Goal: Task Accomplishment & Management: Use online tool/utility

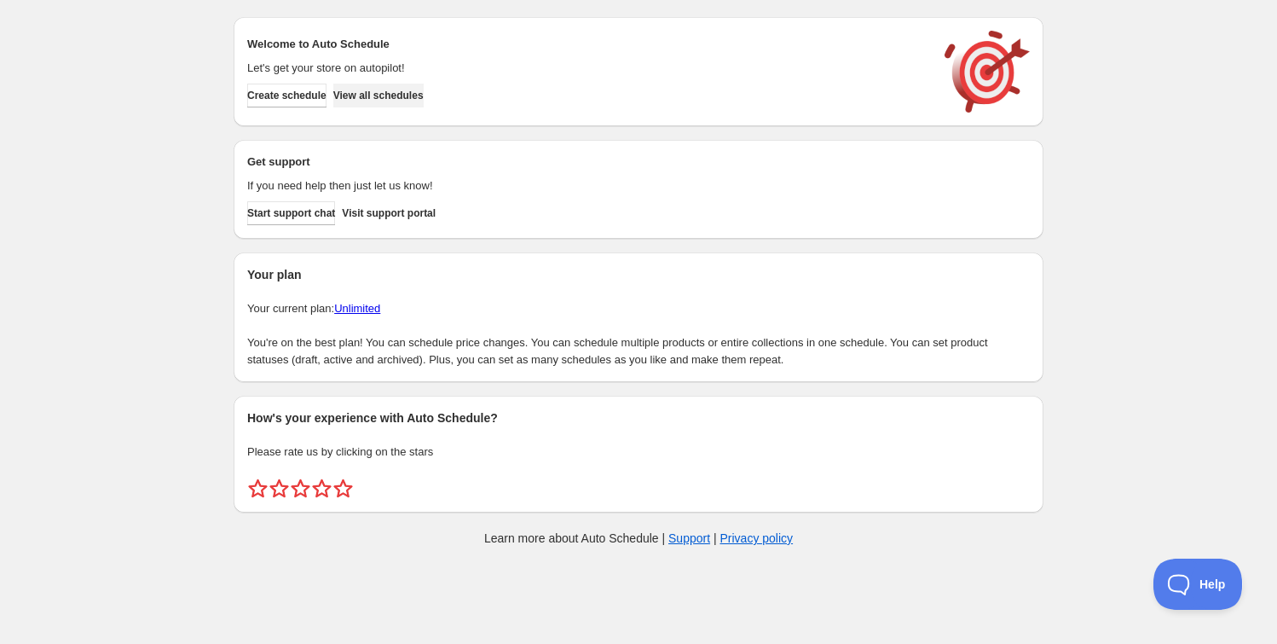
click at [424, 100] on span "View all schedules" at bounding box center [378, 96] width 90 height 14
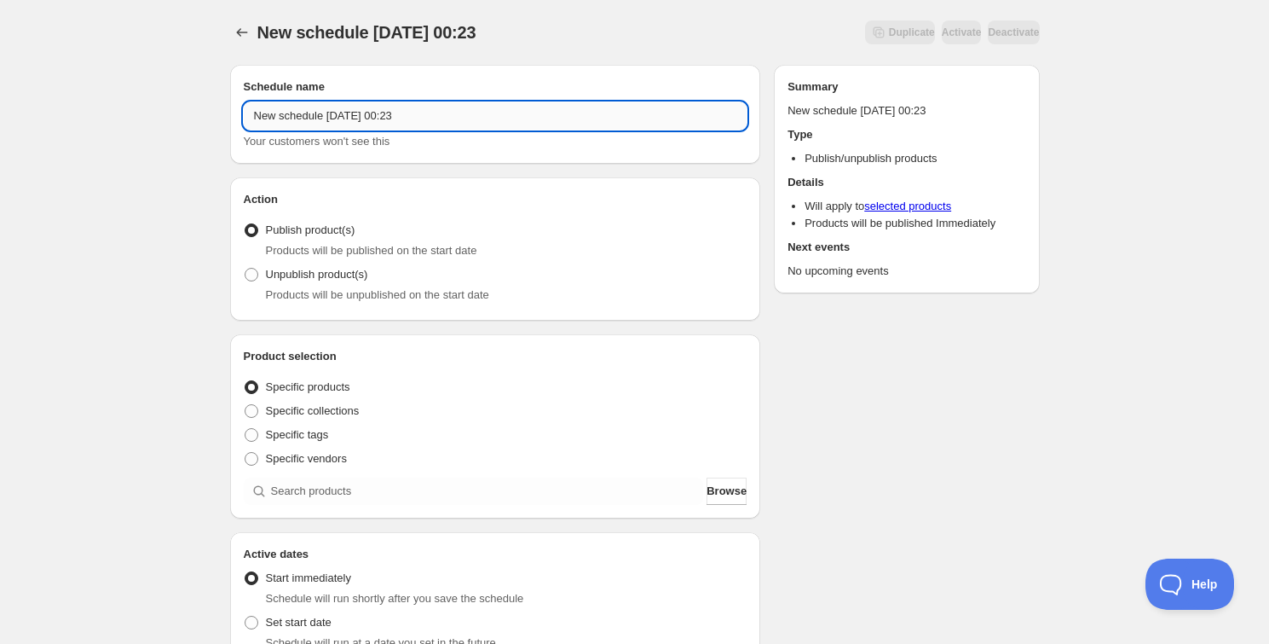
click at [365, 111] on input "New schedule [DATE] 00:23" at bounding box center [496, 115] width 504 height 27
click at [365, 111] on input "New schedule Sep 20 2025 00:23" at bounding box center [496, 115] width 504 height 27
drag, startPoint x: 365, startPoint y: 111, endPoint x: 325, endPoint y: 107, distance: 40.3
click at [325, 107] on input "Schedule for C9Li25" at bounding box center [496, 115] width 504 height 27
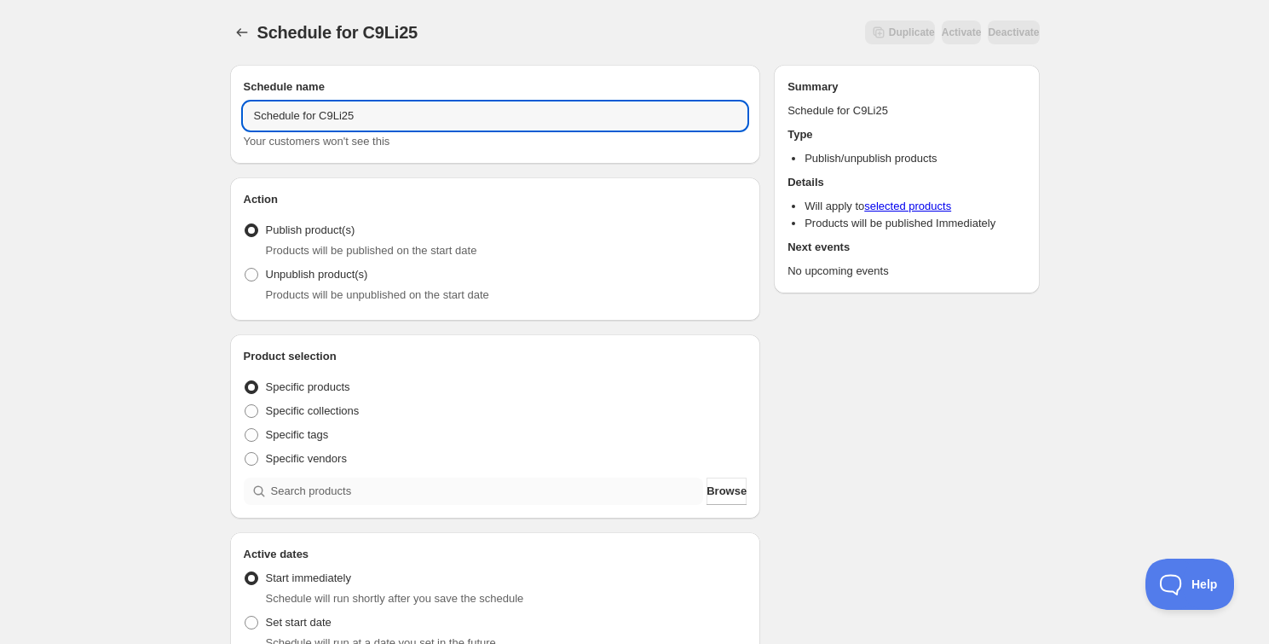
type input "Schedule for C9Li25"
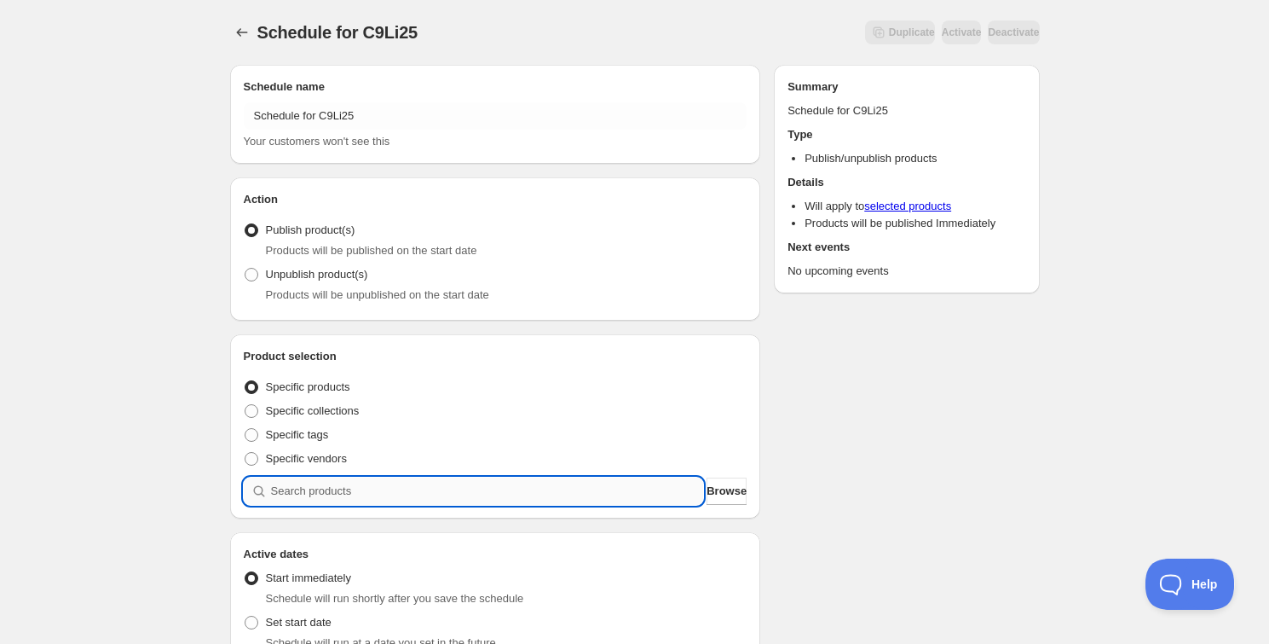
click at [421, 484] on input "search" at bounding box center [487, 490] width 433 height 27
paste input "C9Li25"
type input "C9Li25"
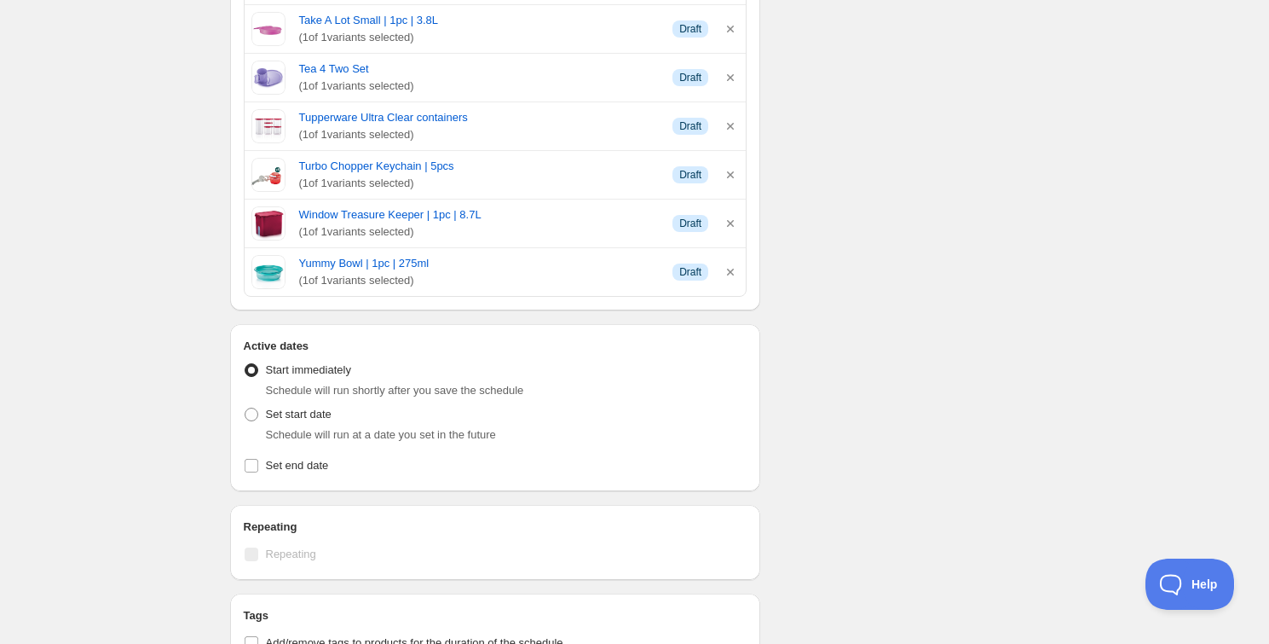
scroll to position [3178, 0]
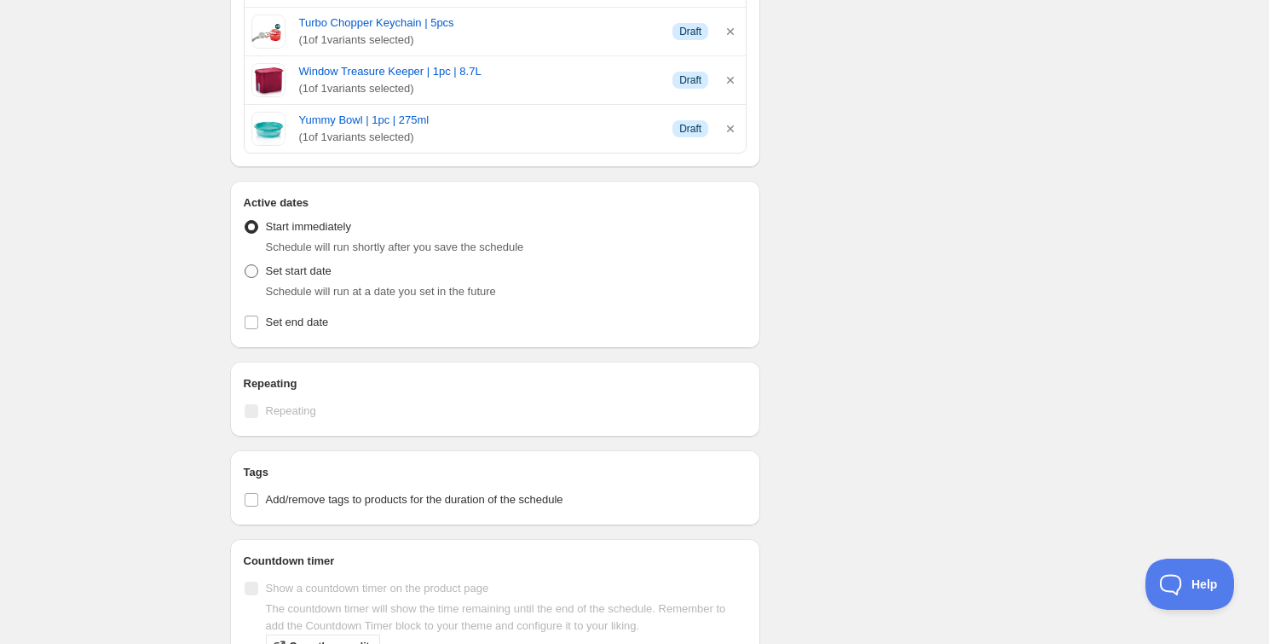
click at [294, 266] on span "Set start date" at bounding box center [299, 270] width 66 height 13
click at [246, 265] on input "Set start date" at bounding box center [245, 264] width 1 height 1
radio input "true"
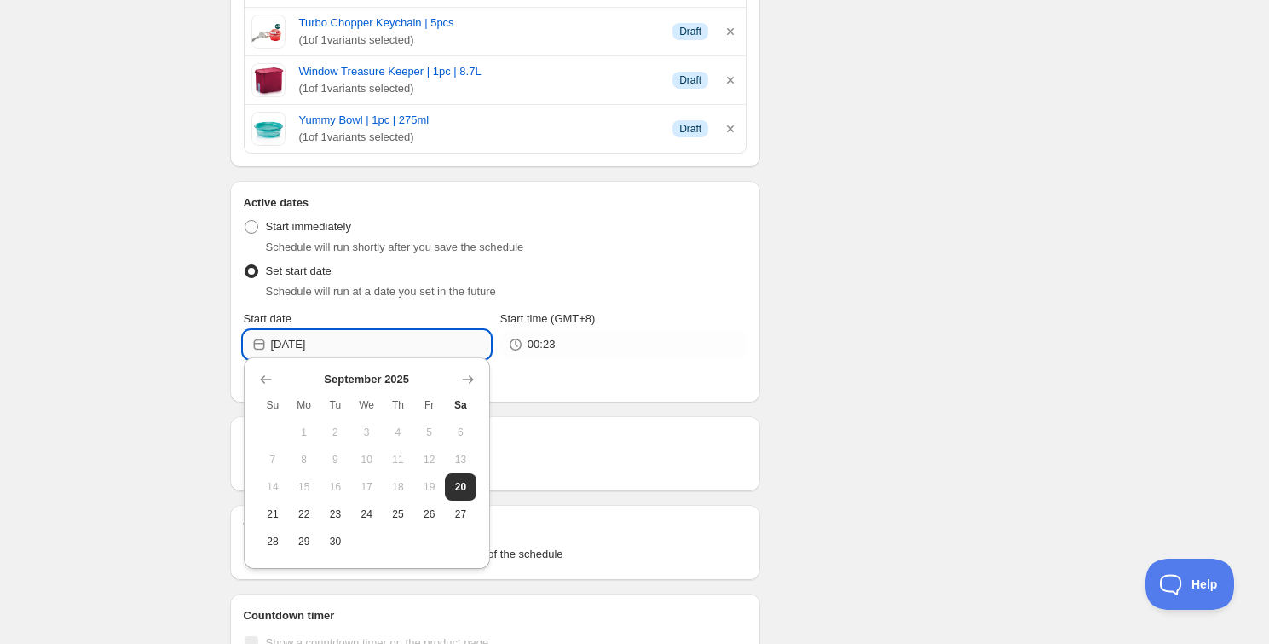
click at [312, 331] on input "2025-09-20" at bounding box center [380, 344] width 219 height 27
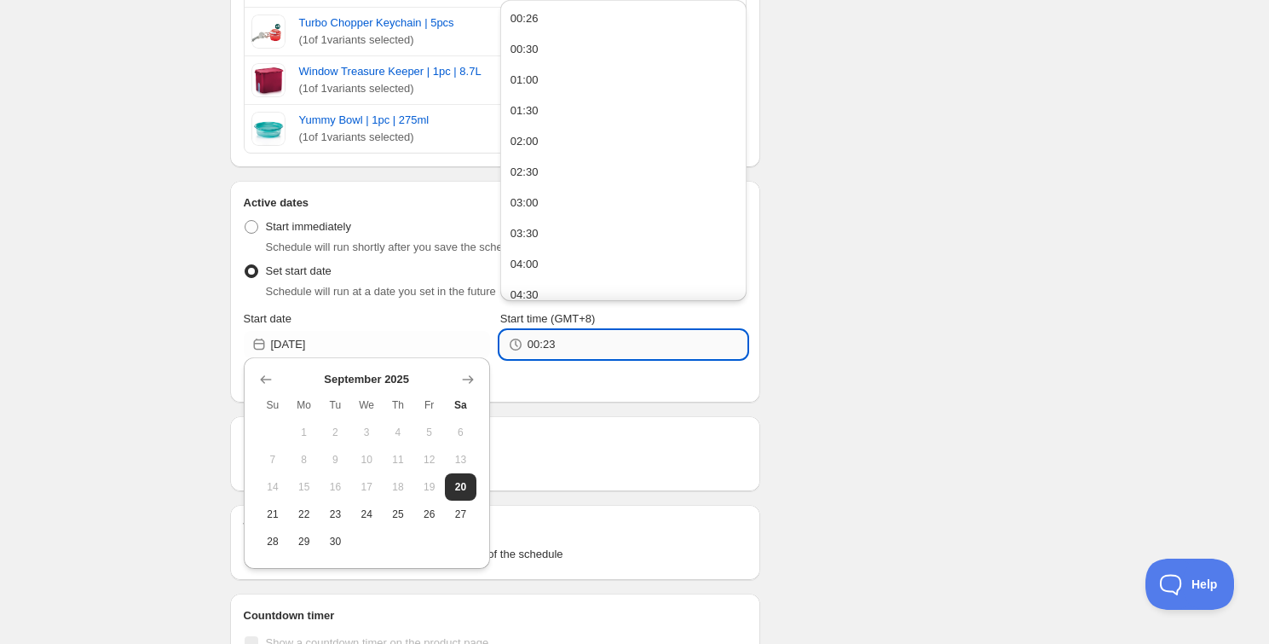
click at [552, 346] on input "00:23" at bounding box center [637, 344] width 219 height 27
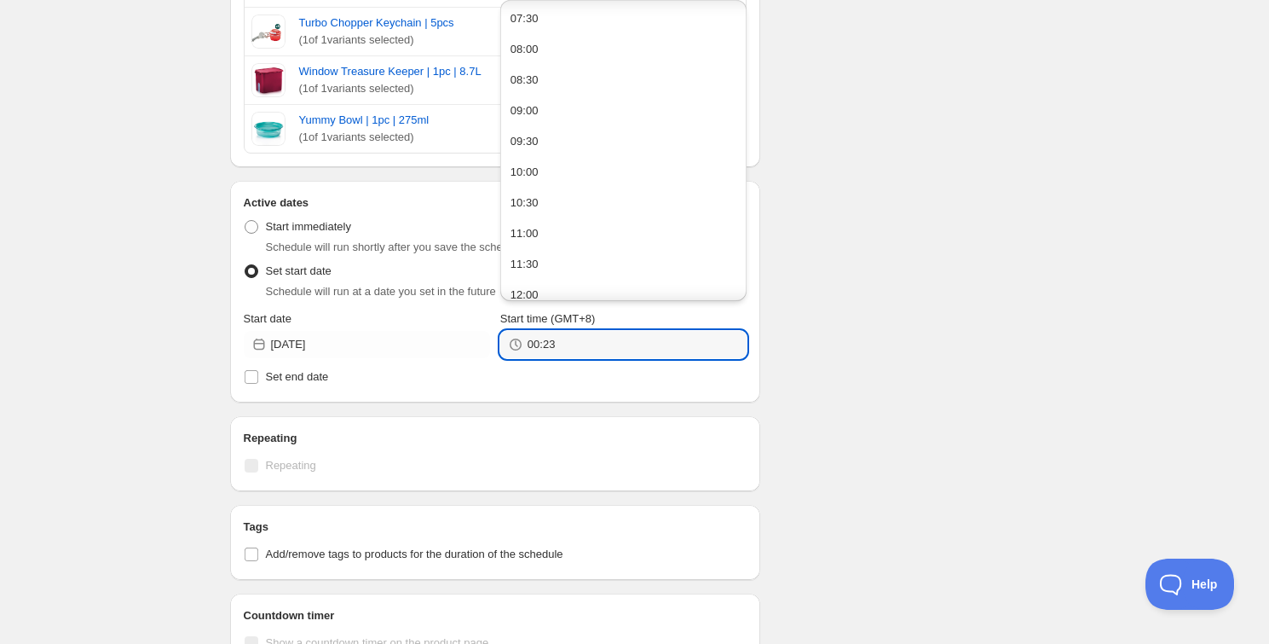
scroll to position [465, 0]
click at [578, 135] on button "09:30" at bounding box center [624, 137] width 236 height 27
drag, startPoint x: 547, startPoint y: 340, endPoint x: 572, endPoint y: 341, distance: 24.7
click at [572, 341] on input "09:30" at bounding box center [637, 344] width 219 height 27
type input "09:55"
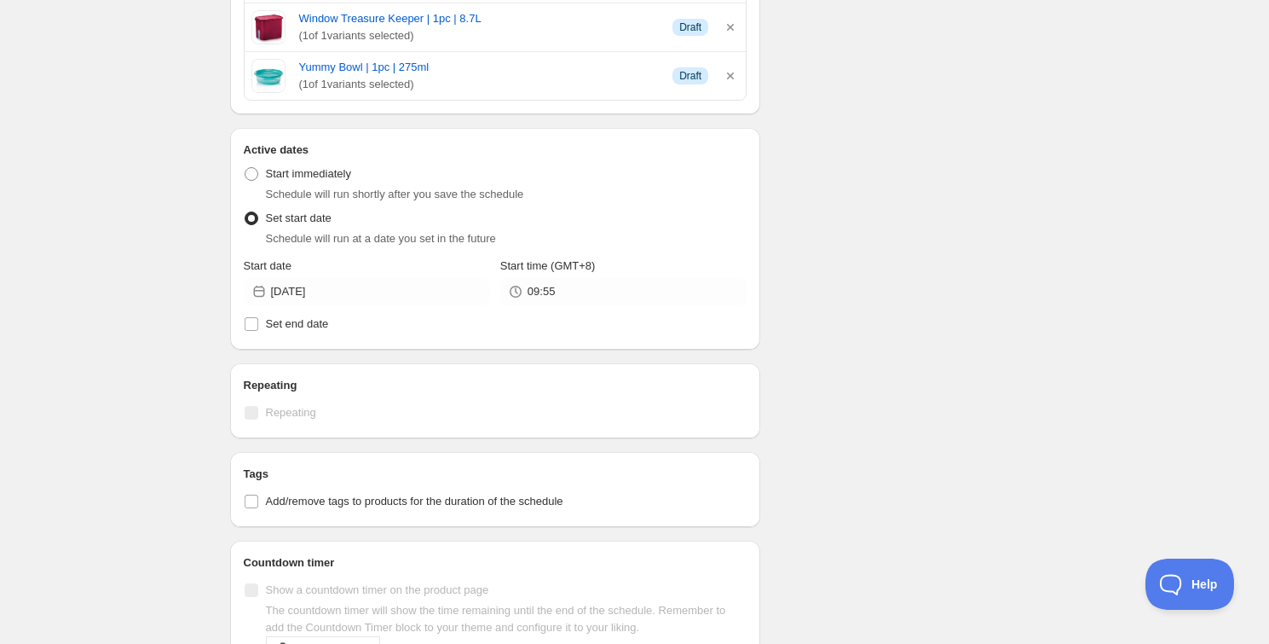
scroll to position [3255, 0]
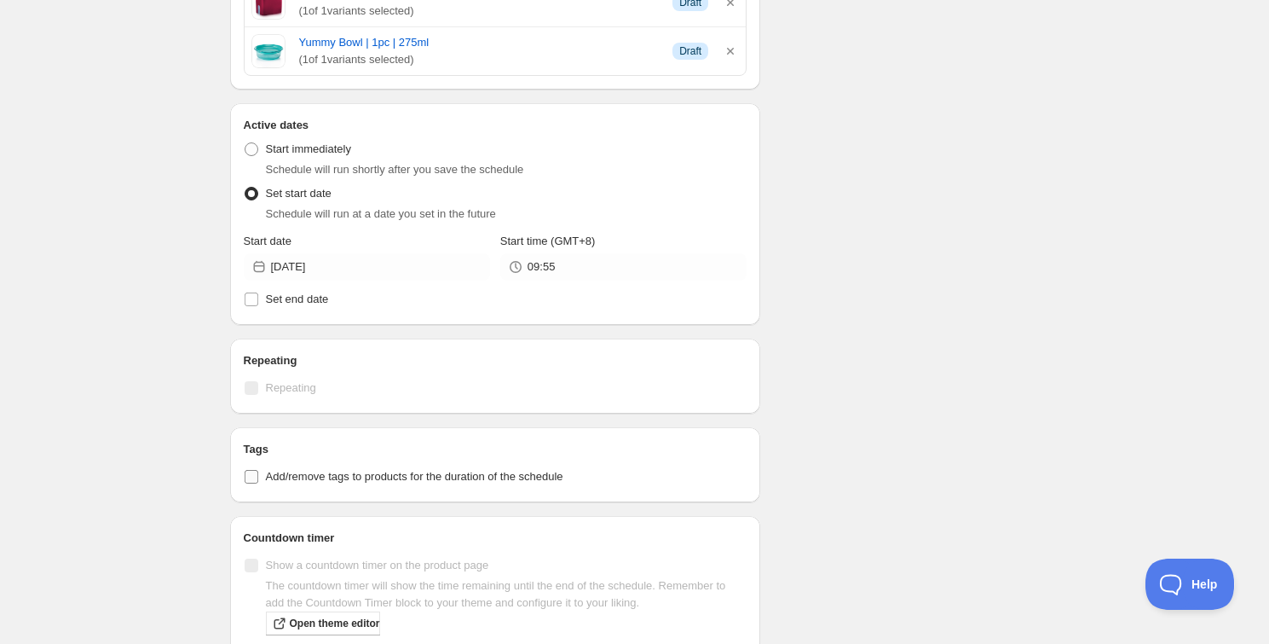
click at [328, 476] on span "Add/remove tags to products for the duration of the schedule" at bounding box center [415, 476] width 298 height 13
click at [258, 476] on input "Add/remove tags to products for the duration of the schedule" at bounding box center [252, 477] width 14 height 14
checkbox input "true"
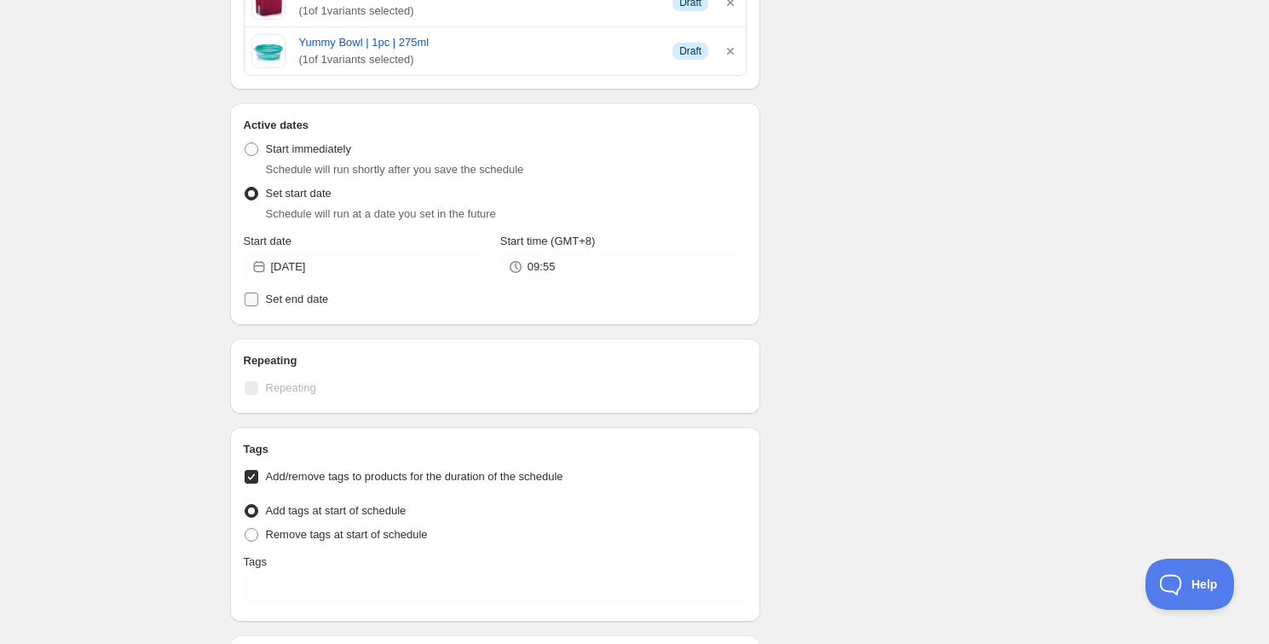
click at [290, 295] on span "Set end date" at bounding box center [297, 298] width 63 height 13
click at [258, 295] on input "Set end date" at bounding box center [252, 299] width 14 height 14
checkbox input "true"
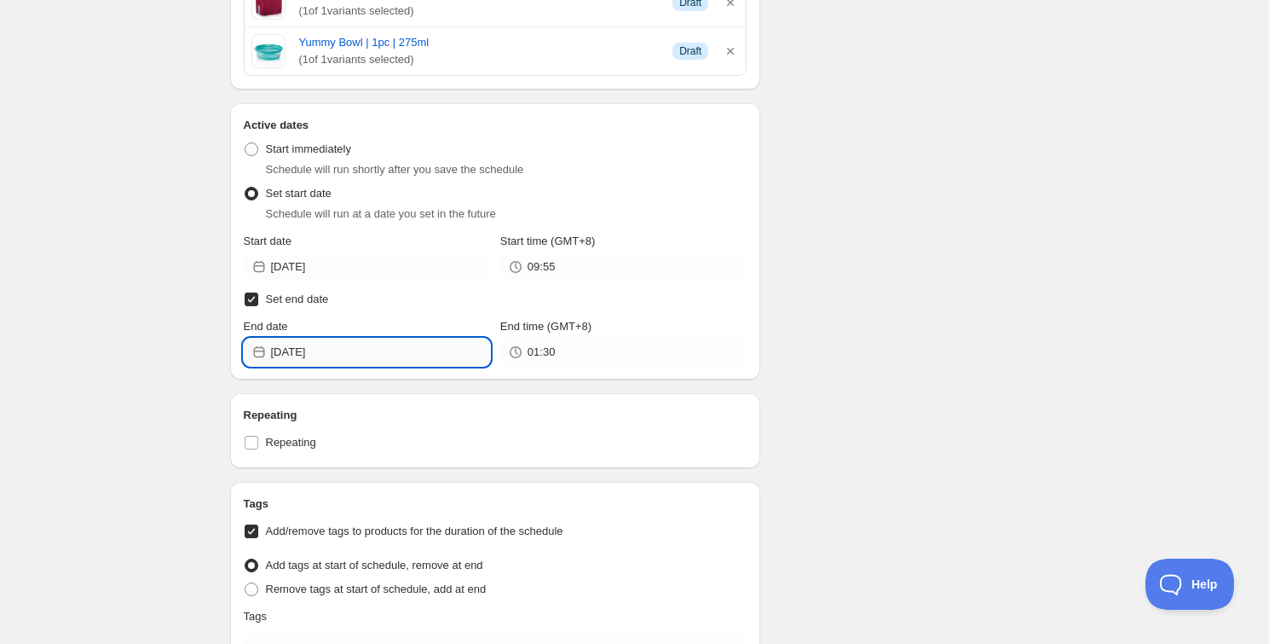
click at [316, 353] on input "2025-09-21" at bounding box center [380, 351] width 219 height 27
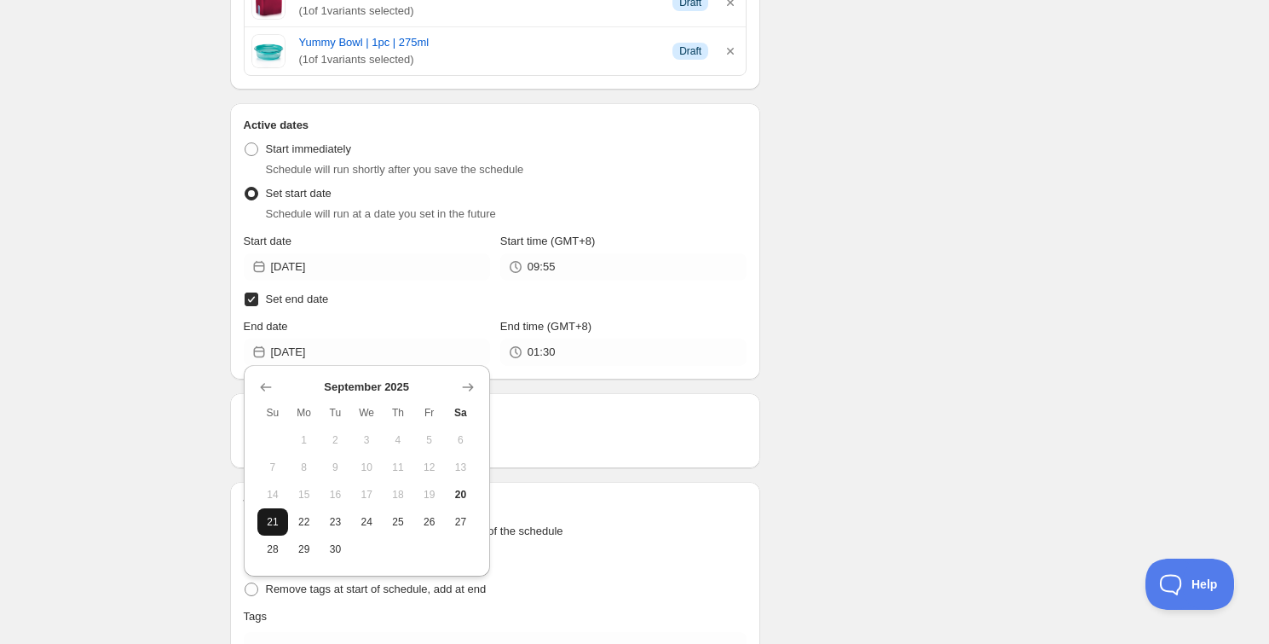
click at [268, 520] on span "21" at bounding box center [273, 522] width 18 height 14
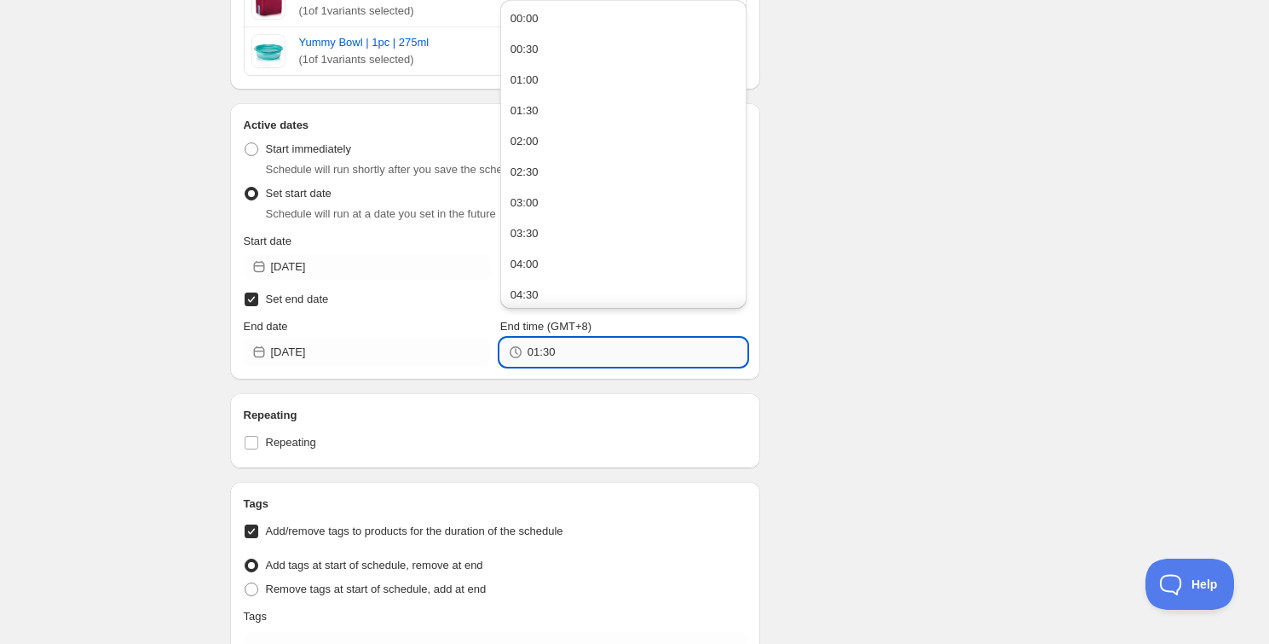
click at [581, 338] on input "01:30" at bounding box center [637, 351] width 219 height 27
click at [532, 277] on div "22:00" at bounding box center [525, 284] width 28 height 17
type input "22:00"
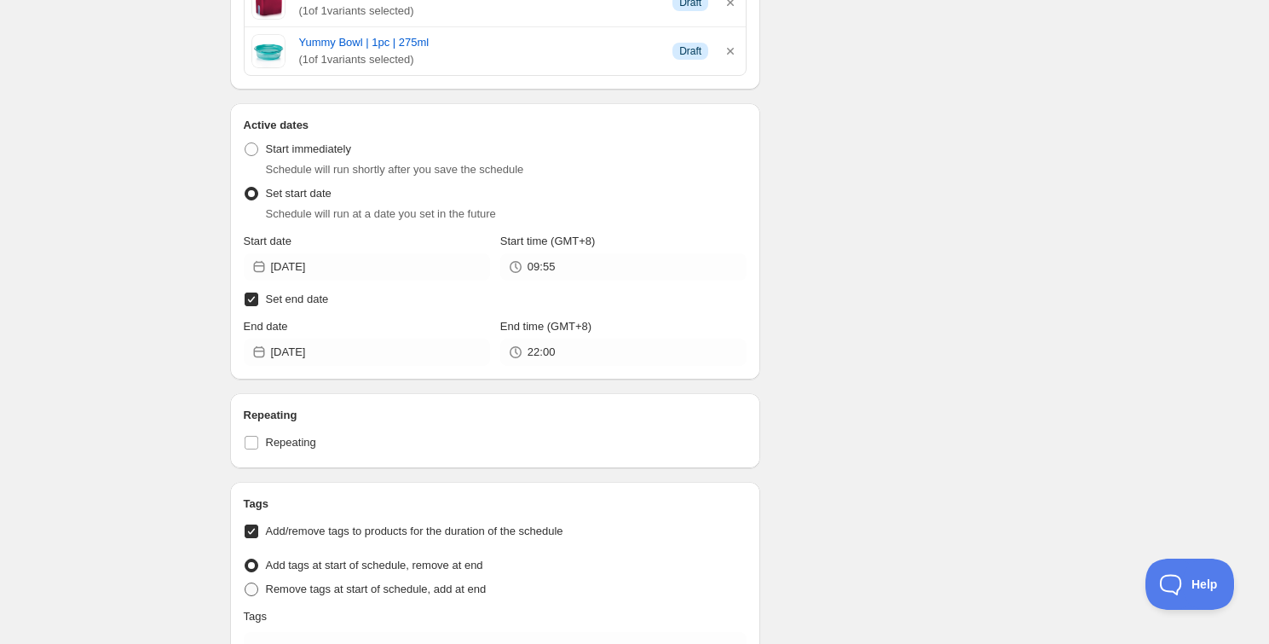
click at [309, 582] on span "Remove tags at start of schedule, add at end" at bounding box center [376, 588] width 221 height 13
click at [246, 582] on input "Remove tags at start of schedule, add at end" at bounding box center [245, 582] width 1 height 1
radio input "true"
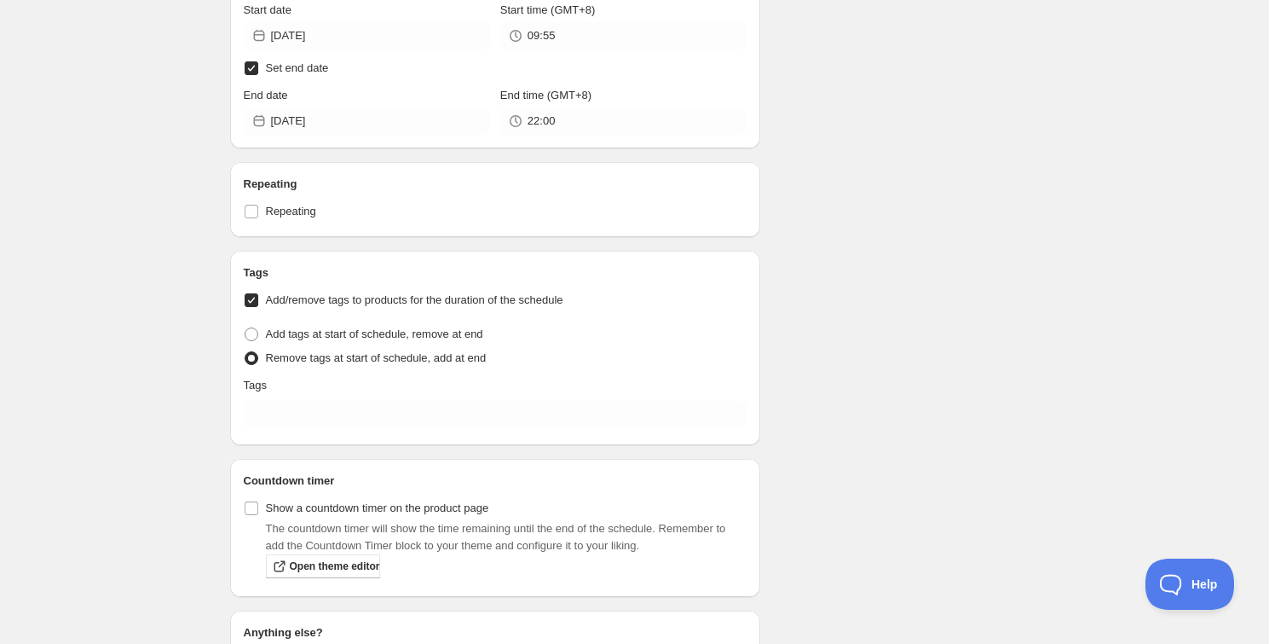
scroll to position [3487, 0]
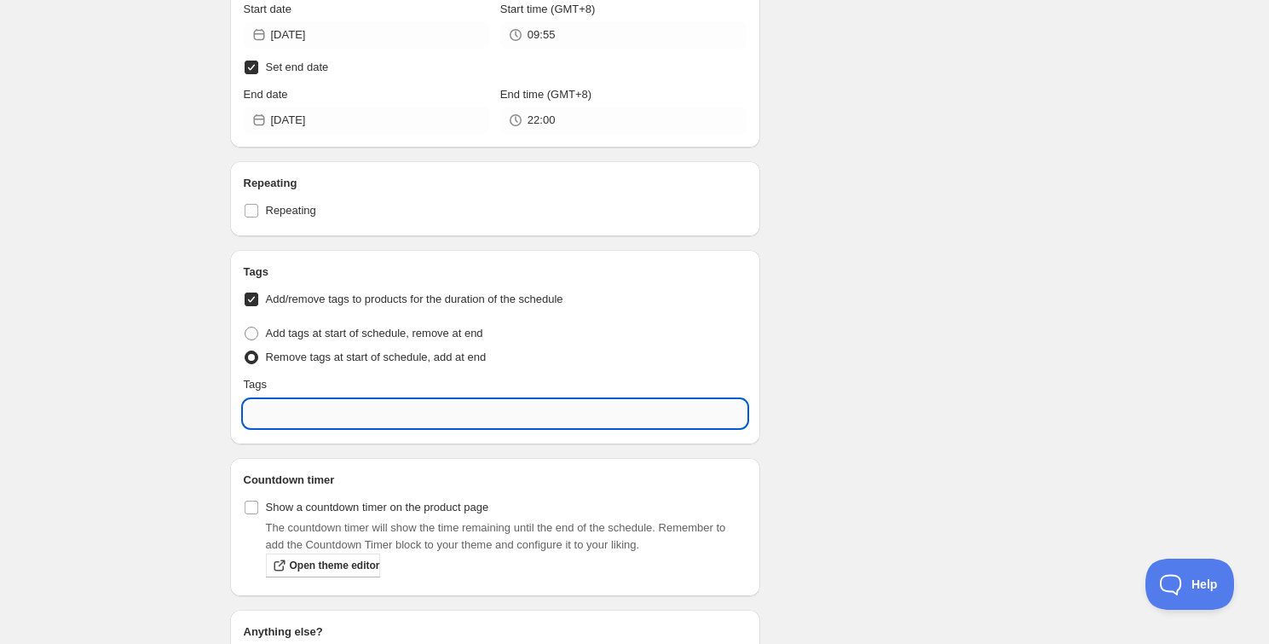
click at [402, 412] on input "text" at bounding box center [496, 413] width 504 height 27
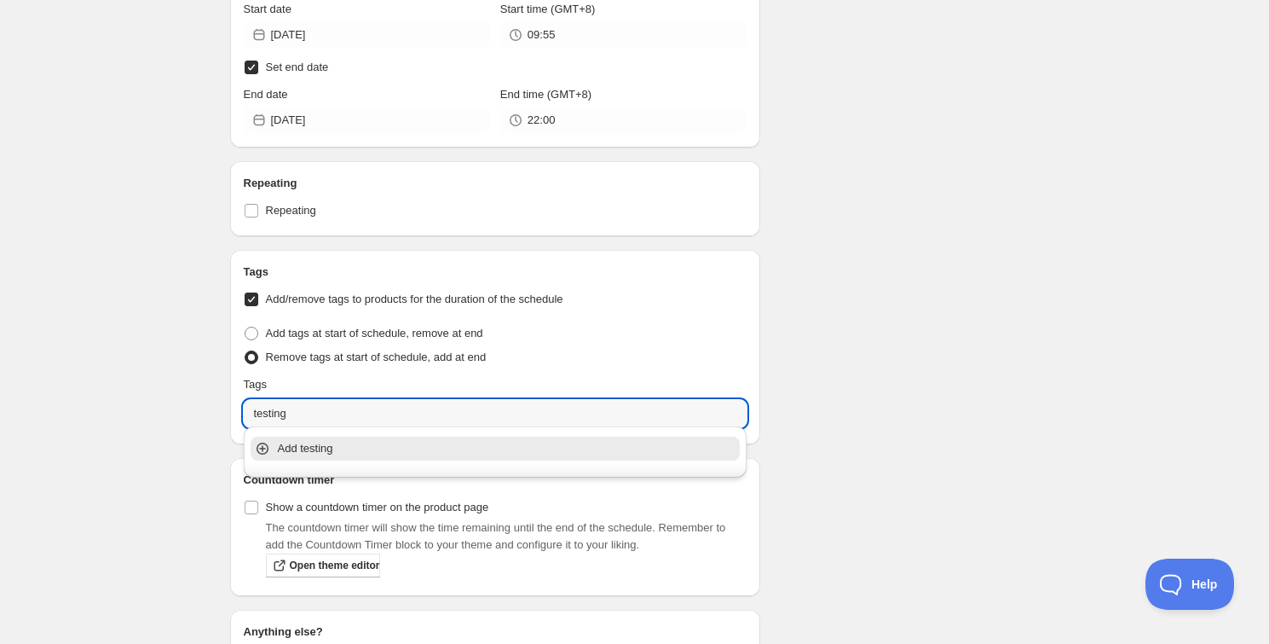
click at [422, 443] on p "Add testing" at bounding box center [508, 448] width 460 height 17
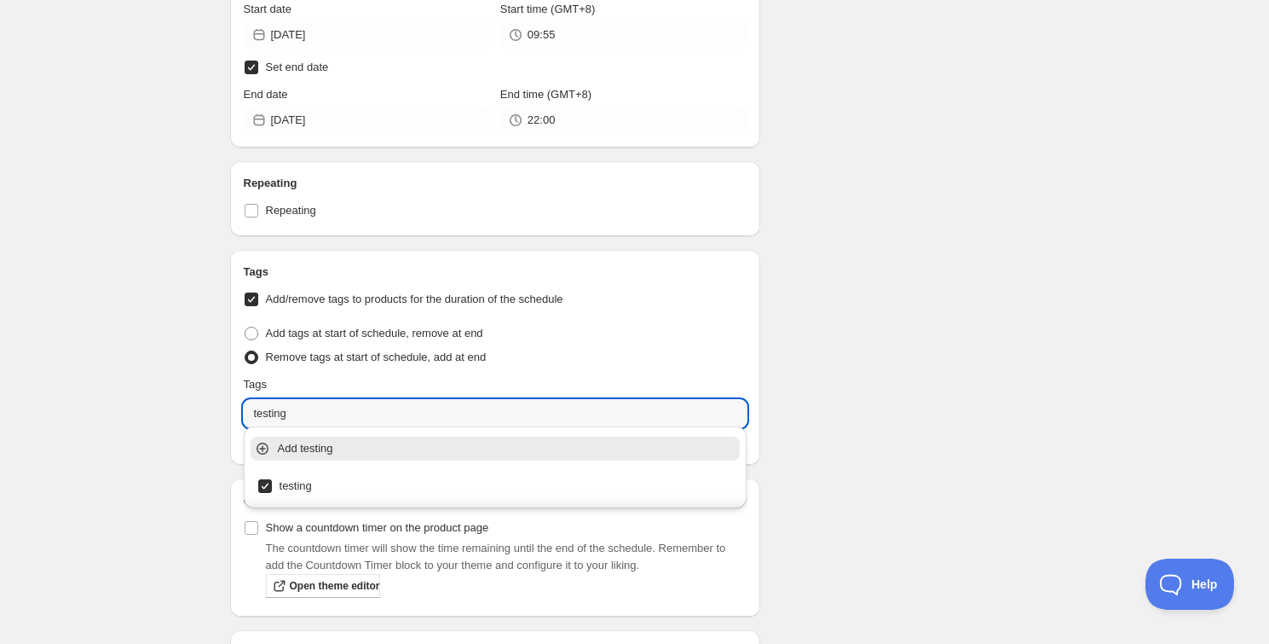
type input "testing"
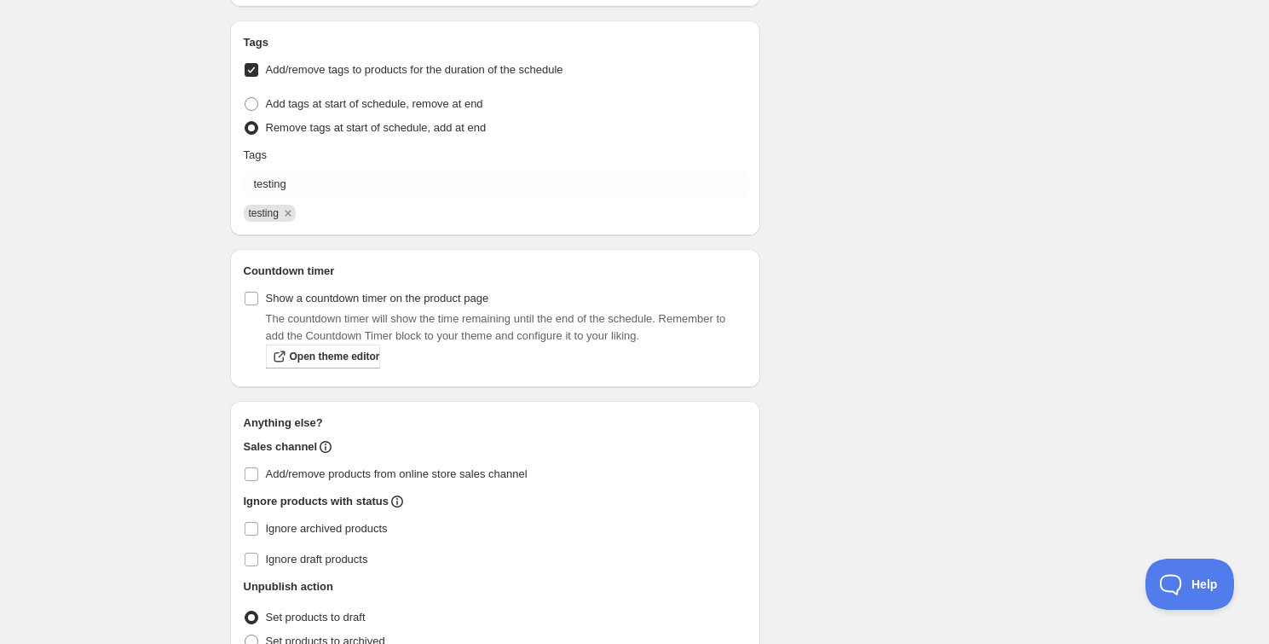
scroll to position [3720, 0]
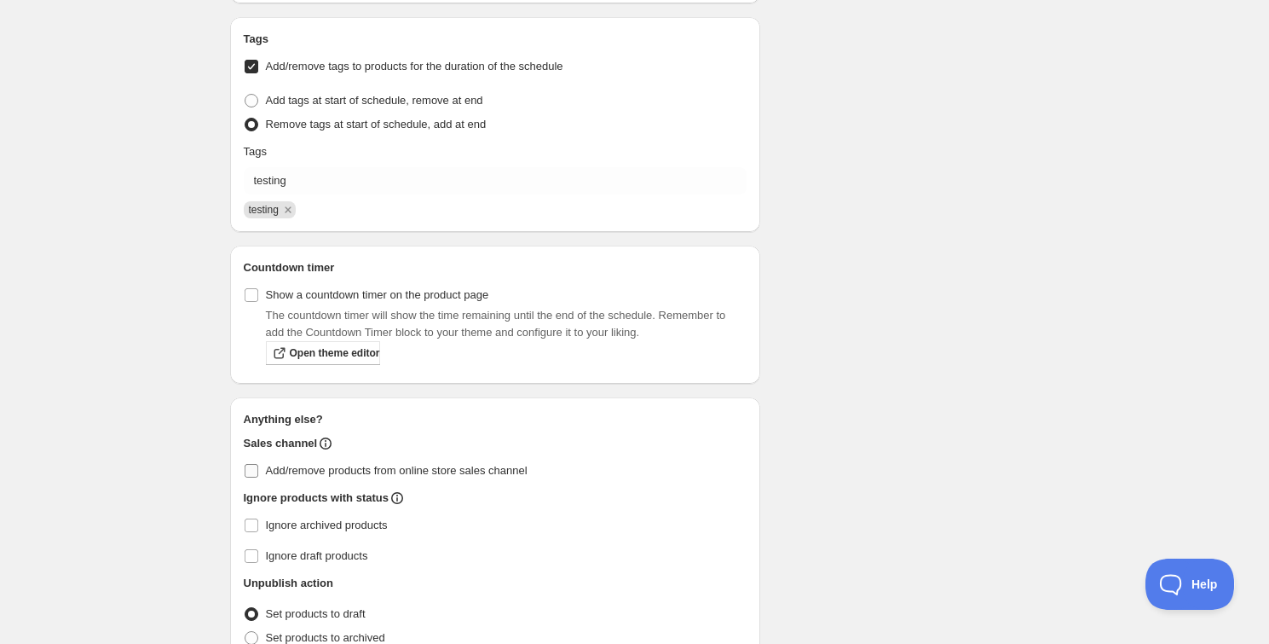
click at [429, 462] on span "Add/remove products from online store sales channel" at bounding box center [397, 470] width 262 height 17
click at [258, 464] on input "Add/remove products from online store sales channel" at bounding box center [252, 471] width 14 height 14
checkbox input "true"
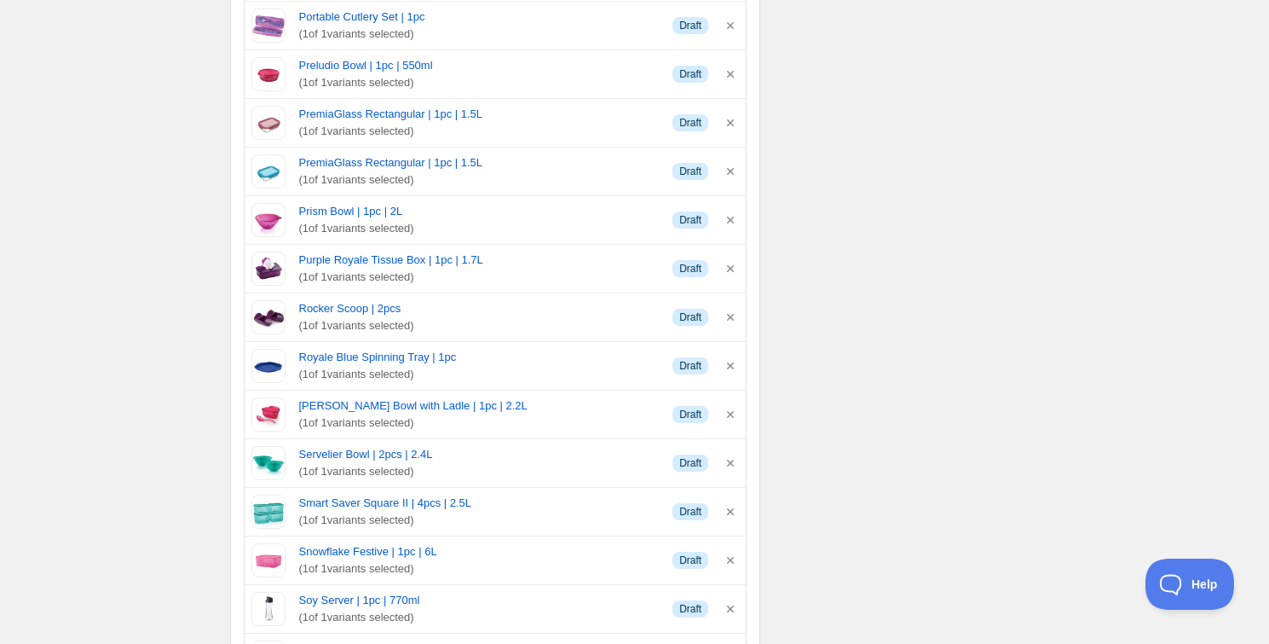
scroll to position [2256, 0]
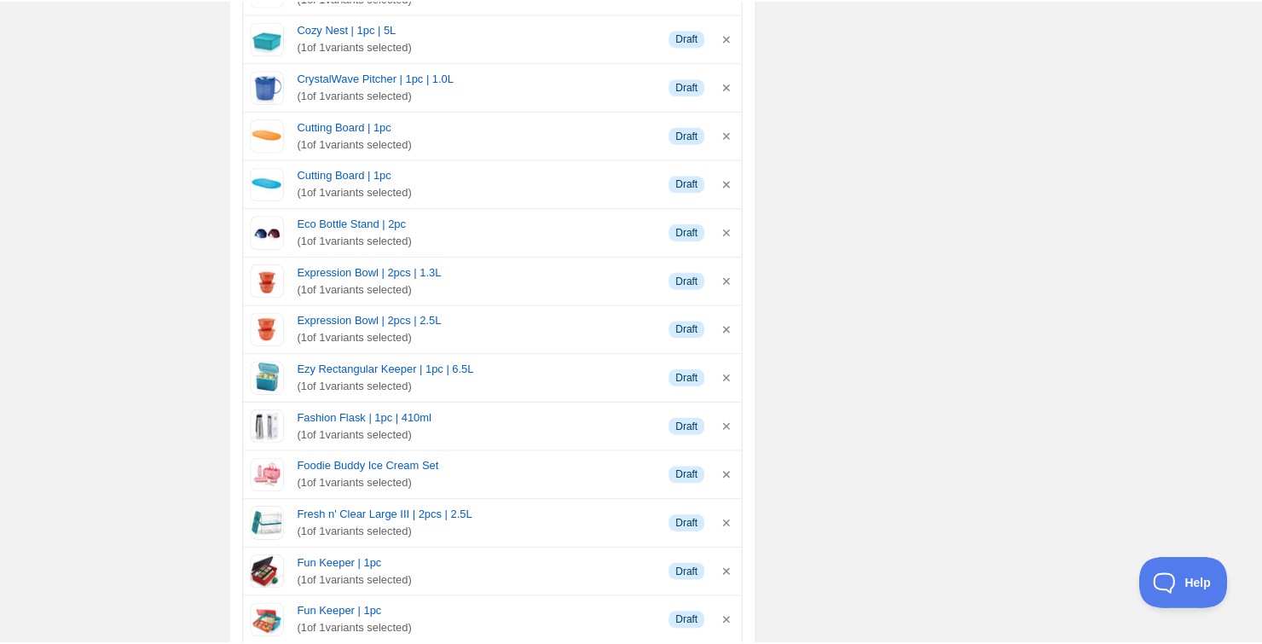
scroll to position [2256, 0]
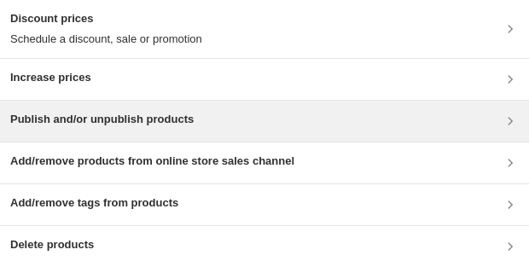
click at [171, 128] on div "Publish and/or unpublish products" at bounding box center [101, 121] width 183 height 20
